Goal: Find contact information: Find contact information

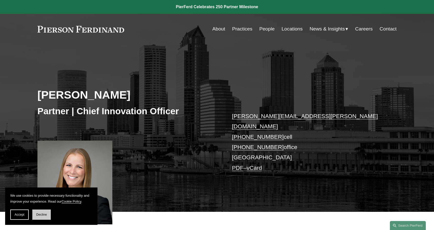
click at [37, 215] on span "Decline" at bounding box center [41, 215] width 11 height 4
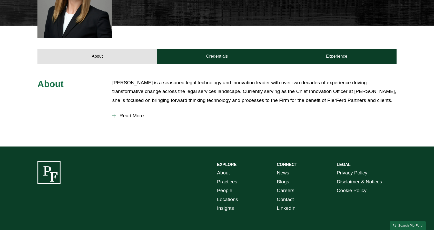
scroll to position [187, 0]
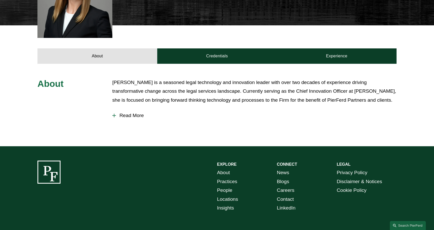
click at [228, 186] on link "People" at bounding box center [224, 190] width 15 height 9
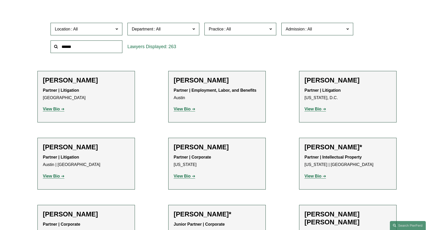
scroll to position [156, 0]
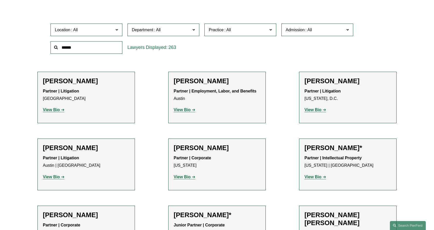
click at [98, 47] on input "text" at bounding box center [87, 47] width 72 height 13
type input "***"
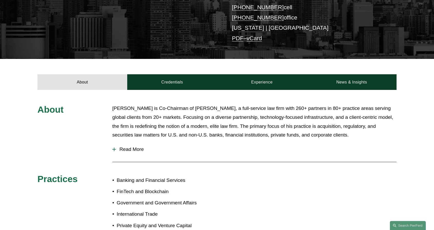
scroll to position [130, 0]
